Goal: Task Accomplishment & Management: Use online tool/utility

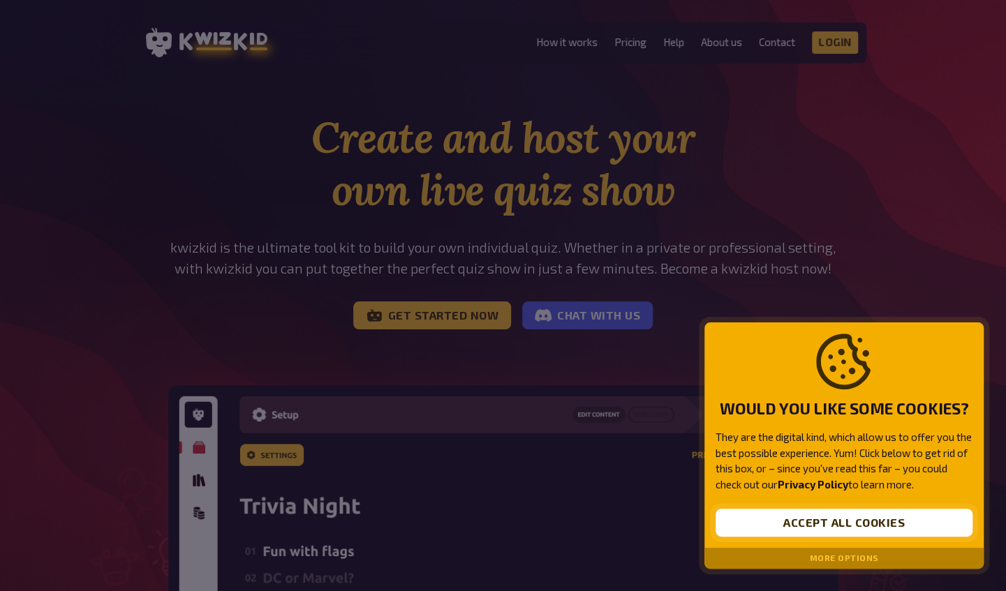
click at [843, 526] on button "Accept all cookies" at bounding box center [843, 523] width 257 height 28
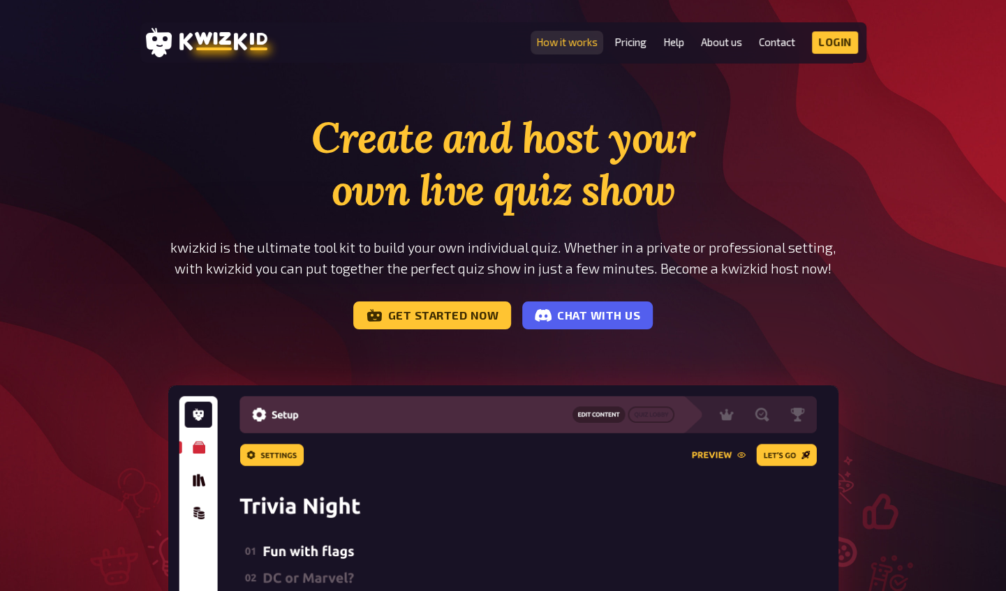
click at [578, 45] on link "How it works" at bounding box center [566, 42] width 61 height 12
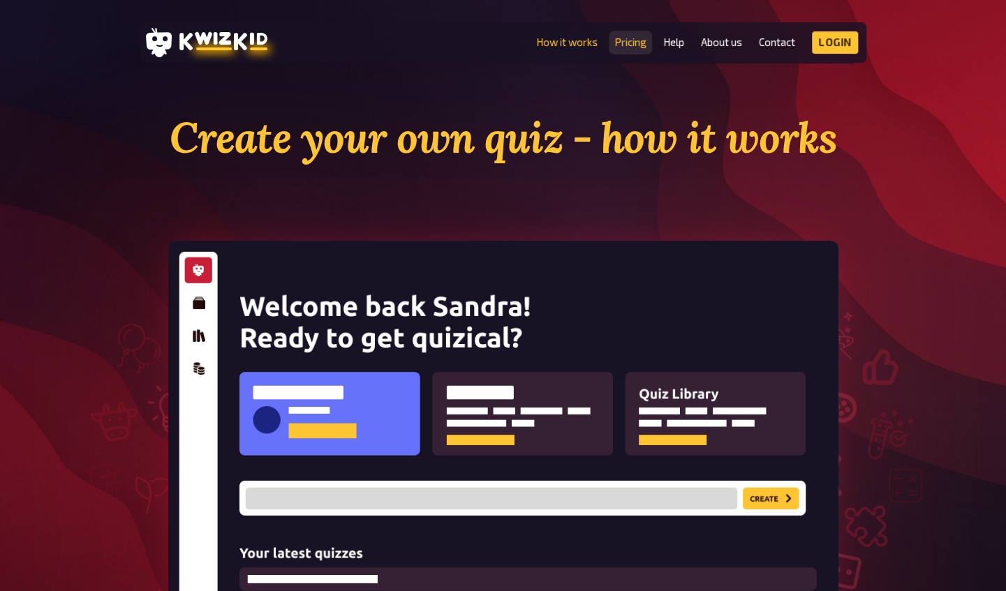
click at [637, 41] on link "Pricing" at bounding box center [630, 42] width 32 height 12
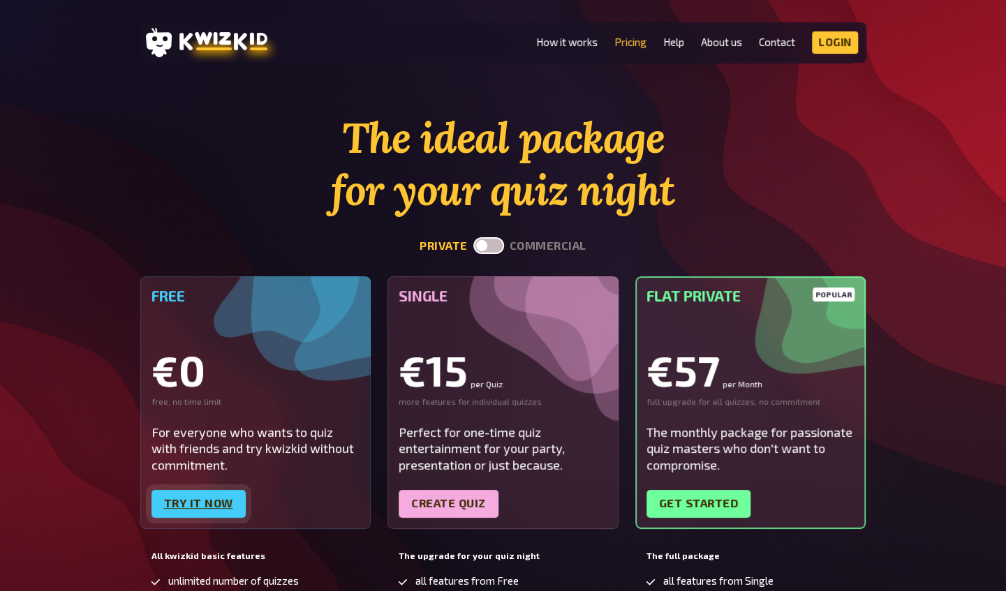
click at [202, 500] on link "Try it now" at bounding box center [198, 504] width 94 height 28
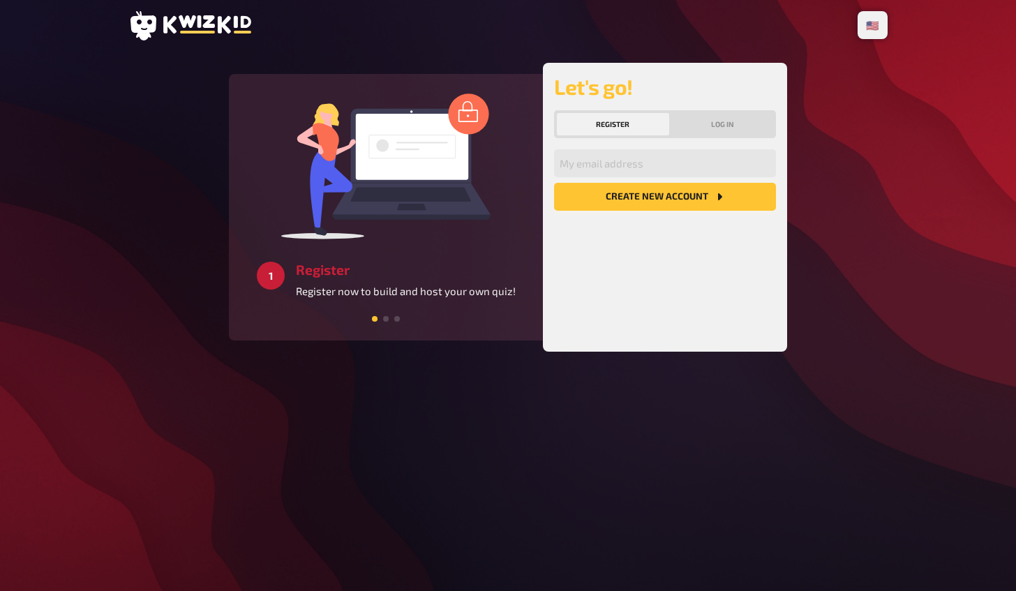
click at [680, 185] on button "Create new account" at bounding box center [665, 197] width 222 height 28
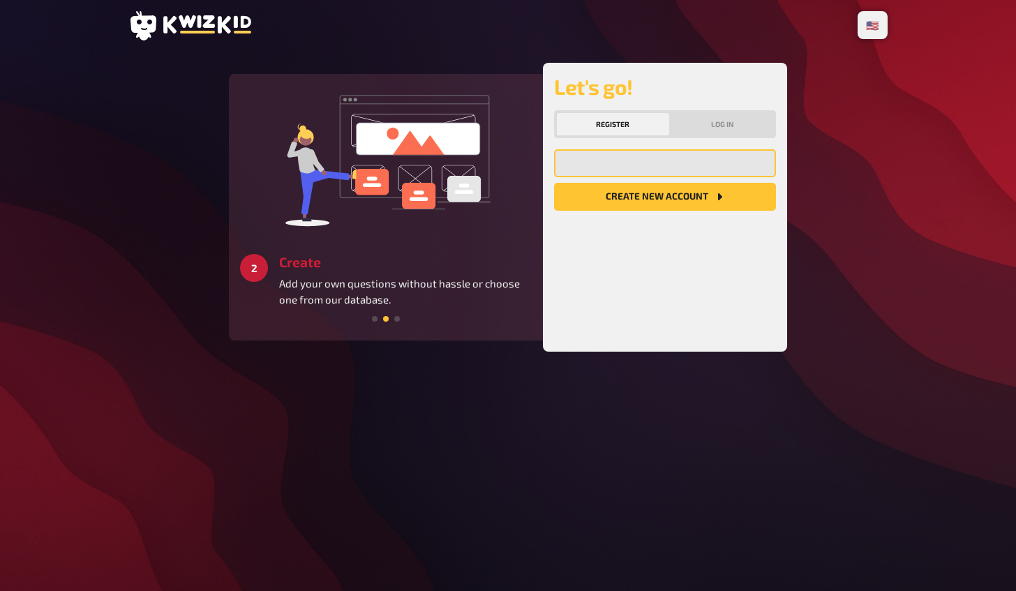
click at [654, 163] on input "email" at bounding box center [665, 163] width 222 height 28
type input "[PERSON_NAME][EMAIL_ADDRESS][PERSON_NAME][DOMAIN_NAME]"
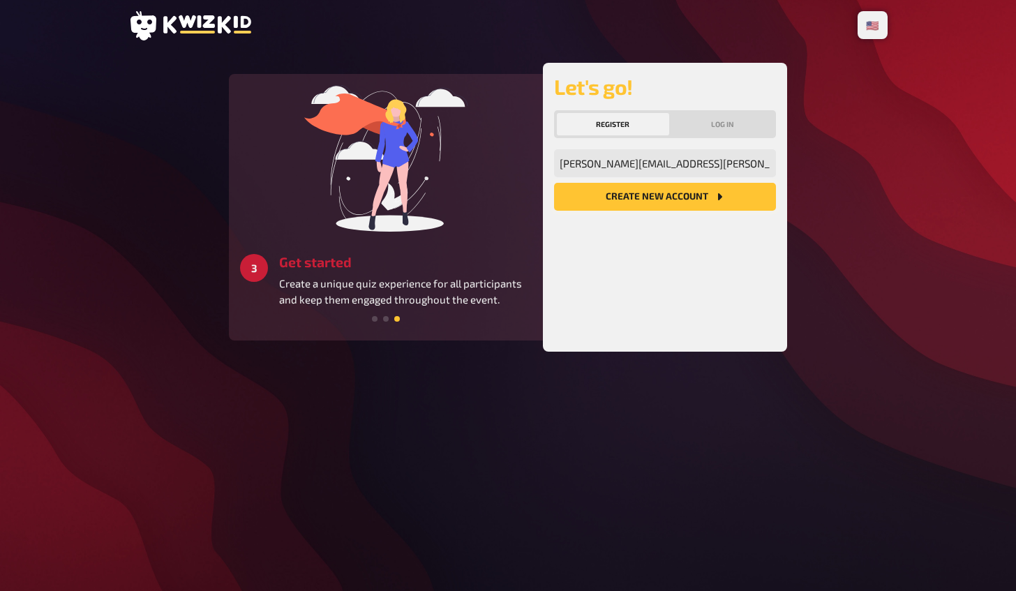
click at [684, 198] on button "Create new account" at bounding box center [665, 197] width 222 height 28
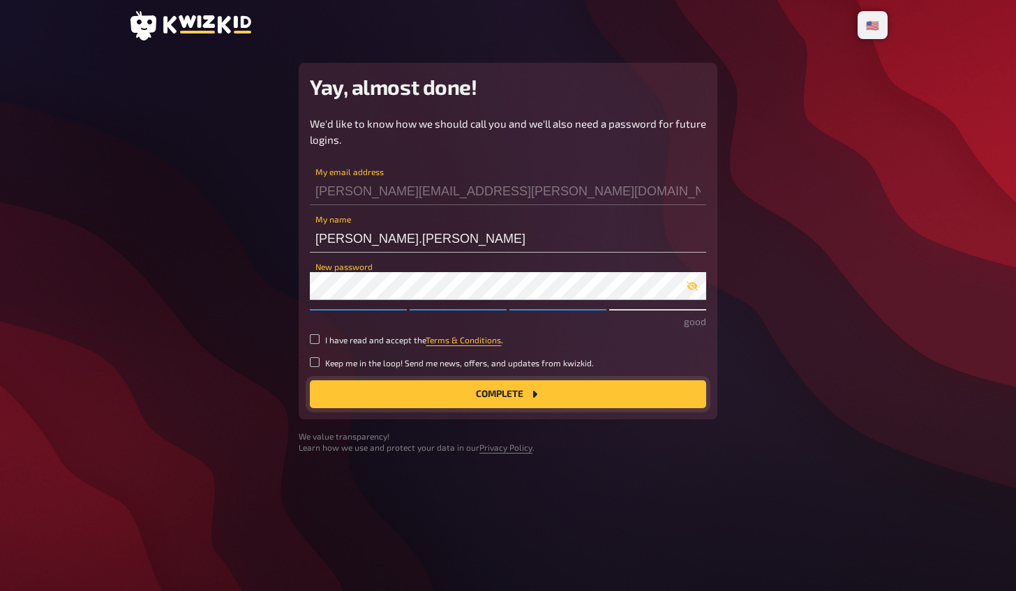
click at [544, 391] on button "Complete" at bounding box center [508, 394] width 396 height 28
click at [314, 336] on input "I have read and accept the Terms & Conditions ." at bounding box center [315, 339] width 10 height 10
checkbox input "true"
click at [452, 387] on button "Complete" at bounding box center [508, 394] width 396 height 28
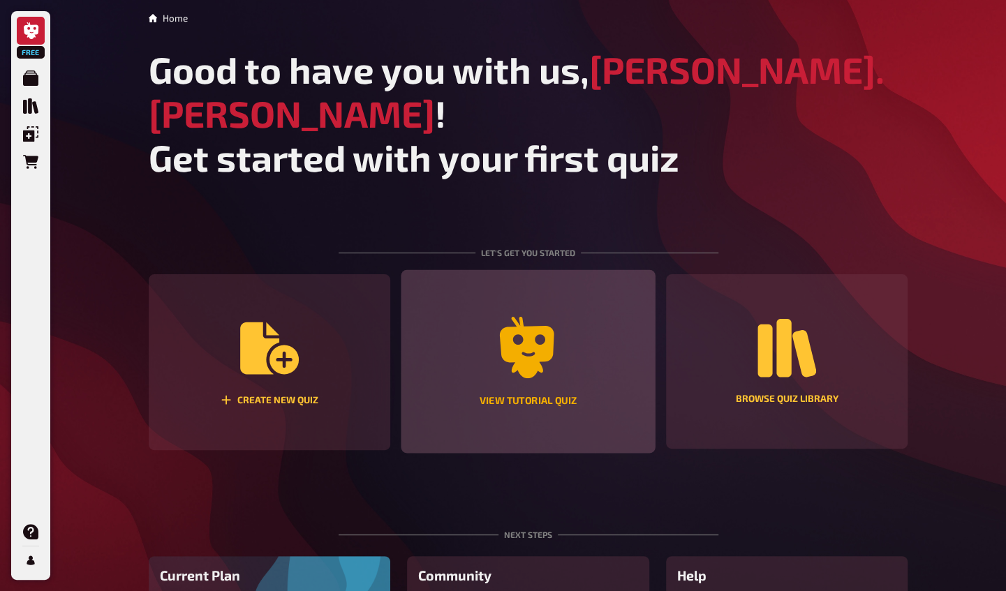
click at [527, 346] on div "View tutorial quiz" at bounding box center [528, 361] width 254 height 183
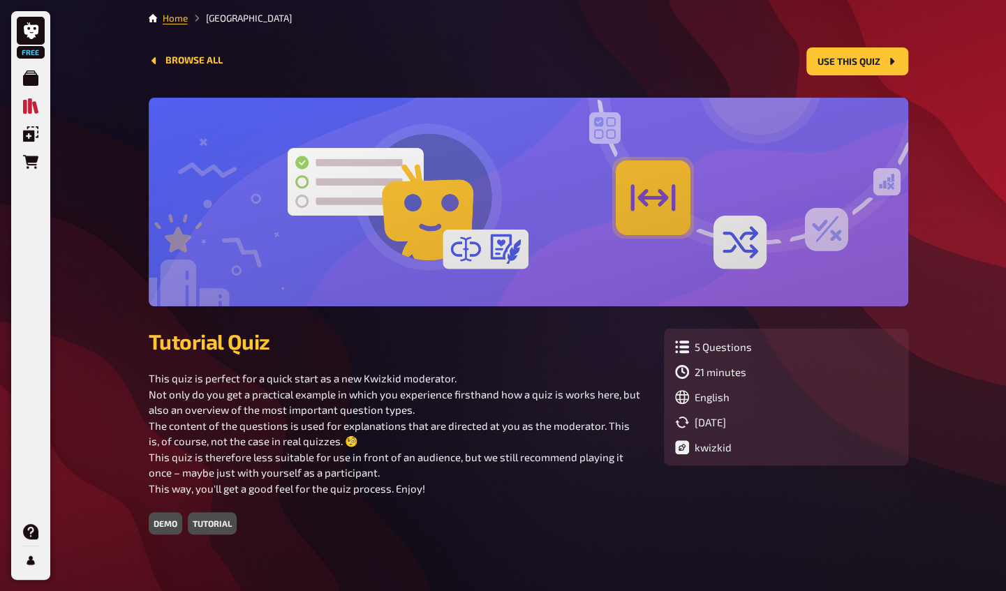
click at [168, 525] on div "demo" at bounding box center [166, 523] width 34 height 22
click at [181, 13] on link "Home" at bounding box center [175, 18] width 25 height 11
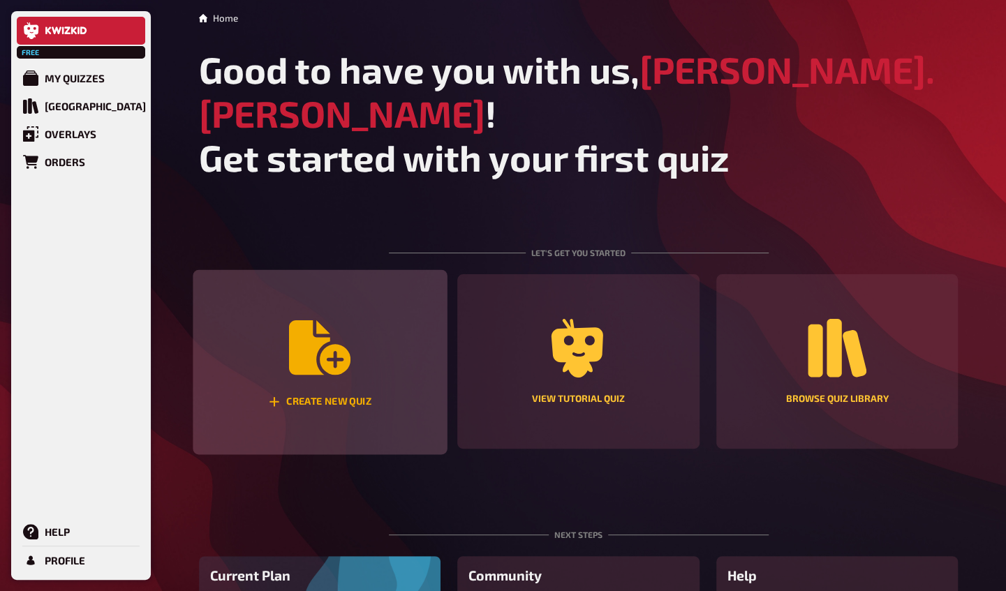
click at [332, 339] on div "Create new quiz" at bounding box center [320, 362] width 254 height 185
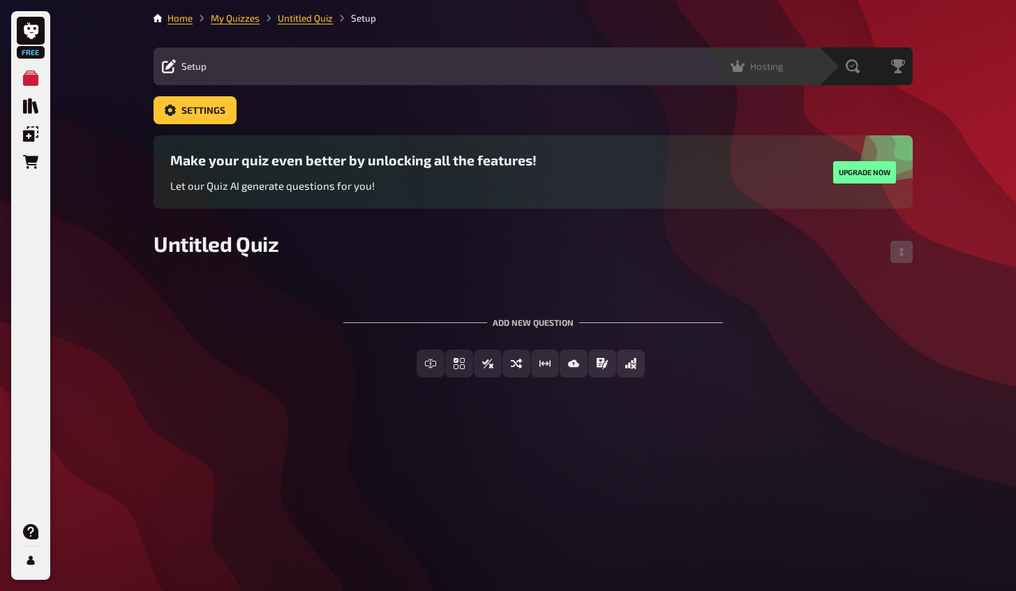
click at [746, 64] on div "Hosting" at bounding box center [757, 66] width 53 height 14
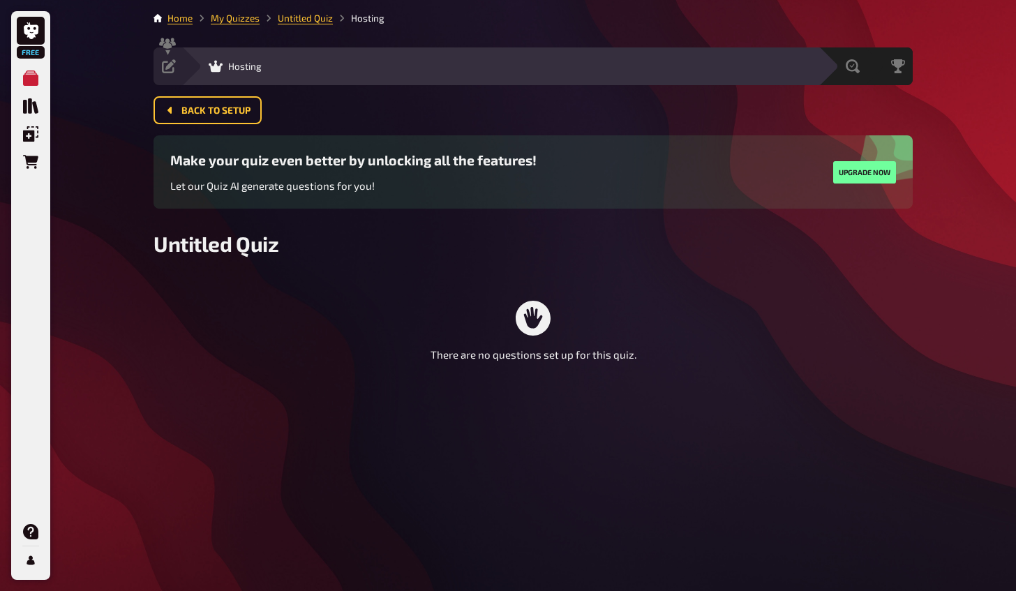
click at [531, 314] on icon at bounding box center [533, 318] width 35 height 35
